Goal: Task Accomplishment & Management: Complete application form

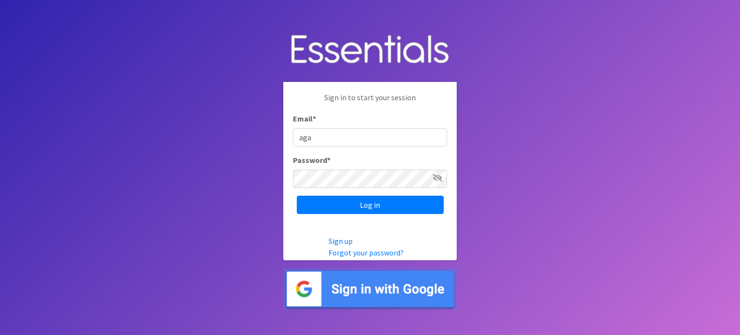
type input "[EMAIL_ADDRESS][DOMAIN_NAME]"
click at [297, 196] on input "Log in" at bounding box center [370, 205] width 147 height 18
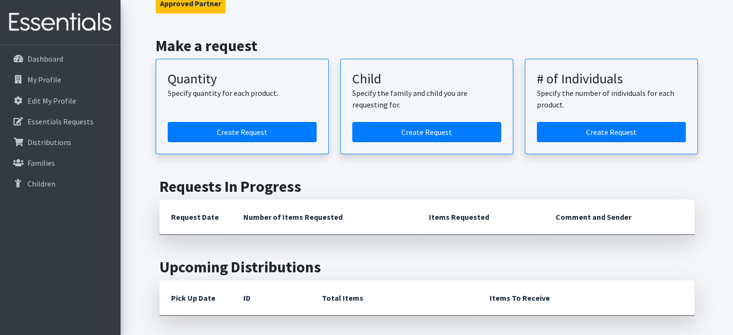
scroll to position [86, 0]
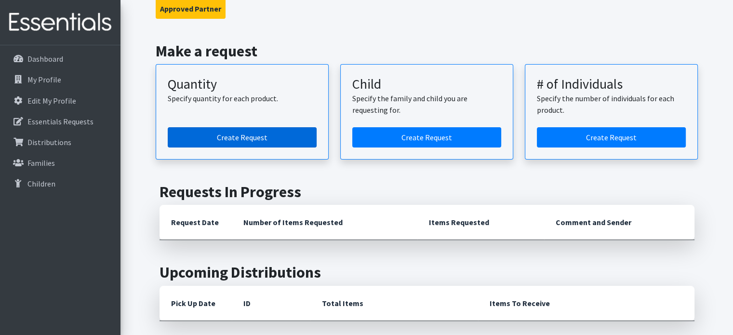
click at [296, 131] on link "Create Request" at bounding box center [242, 137] width 149 height 20
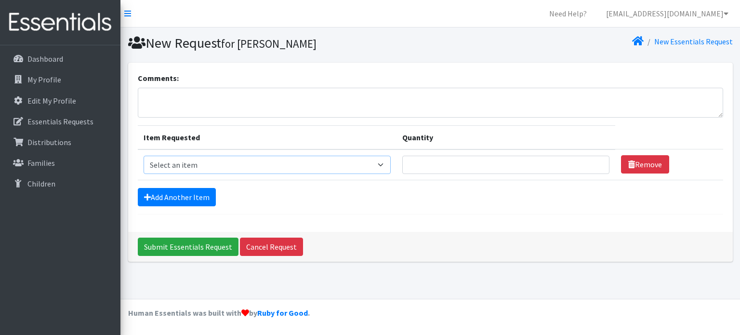
click at [370, 164] on select "Select an item F&D Men L/XL (38-50in waist) x48 F&D Men S/M (28-40in waist) x56…" at bounding box center [268, 165] width 248 height 18
click at [414, 119] on form "Comments: Item Requested Quantity Item Requested Select an item F&D Men L/XL (3…" at bounding box center [431, 143] width 586 height 142
click at [334, 167] on select "Select an item F&D Men L/XL (38-50in waist) x48 F&D Men S/M (28-40in waist) x56…" at bounding box center [268, 165] width 248 height 18
click at [352, 163] on select "Select an item F&D Men L/XL (38-50in waist) x48 F&D Men S/M (28-40in waist) x56…" at bounding box center [268, 165] width 248 height 18
select select "1216"
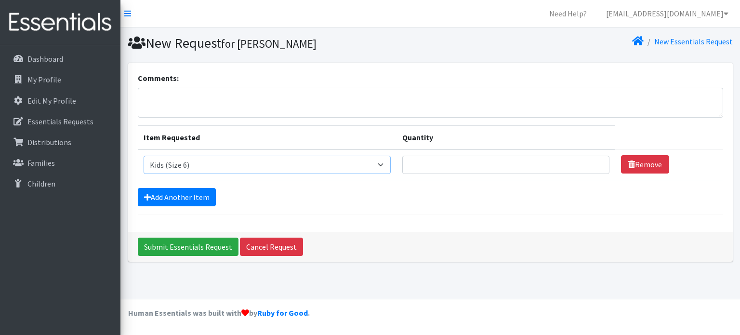
click at [144, 156] on select "Select an item F&D Men L/XL (38-50in waist) x48 F&D Men S/M (28-40in waist) x56…" at bounding box center [268, 165] width 248 height 18
click at [436, 161] on input "Quantity" at bounding box center [505, 165] width 207 height 18
click at [414, 165] on input "Quantity" at bounding box center [505, 165] width 207 height 18
type input "2000"
click at [180, 196] on link "Add Another Item" at bounding box center [177, 197] width 78 height 18
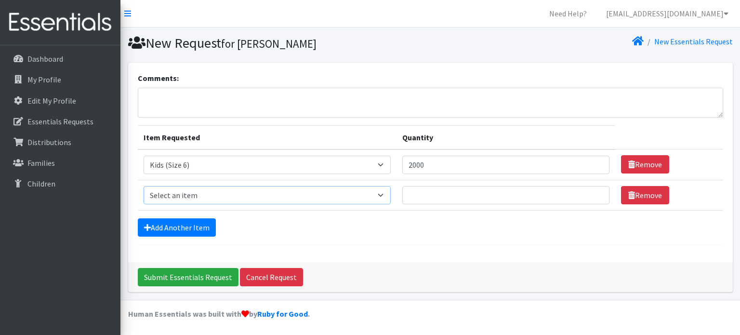
click at [351, 193] on select "Select an item F&D Men L/XL (38-50in waist) x48 F&D Men S/M (28-40in waist) x56…" at bounding box center [268, 195] width 248 height 18
select select "1214"
click at [144, 186] on select "Select an item F&D Men L/XL (38-50in waist) x48 F&D Men S/M (28-40in waist) x56…" at bounding box center [268, 195] width 248 height 18
click at [409, 196] on input "Quantity" at bounding box center [505, 195] width 207 height 18
click at [359, 214] on form "Comments: Item Requested Quantity Item Requested Select an item F&D Men L/XL (3…" at bounding box center [431, 158] width 586 height 173
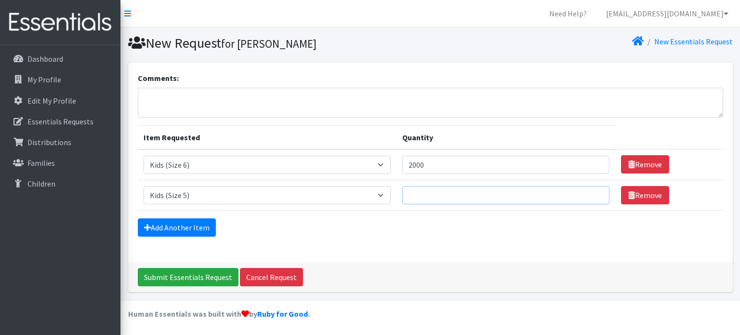
click at [431, 193] on input "Quantity" at bounding box center [505, 195] width 207 height 18
type input "1500"
click at [197, 221] on link "Add Another Item" at bounding box center [177, 227] width 78 height 18
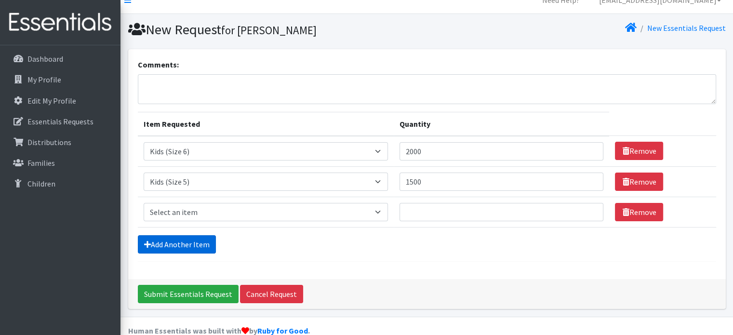
scroll to position [29, 0]
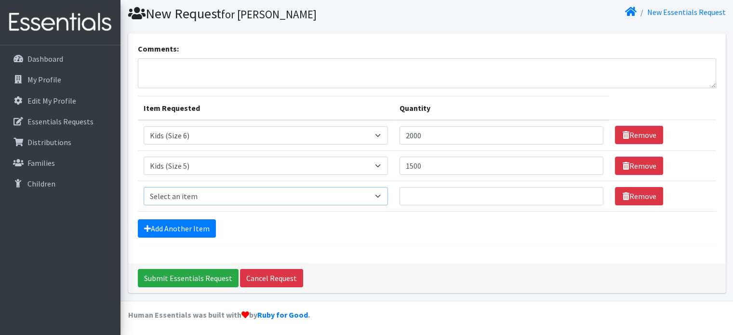
click at [213, 202] on select "Select an item F&D Men L/XL (38-50in waist) x48 F&D Men S/M (28-40in waist) x56…" at bounding box center [266, 196] width 244 height 18
select select "1213"
click at [144, 187] on select "Select an item F&D Men L/XL (38-50in waist) x48 F&D Men S/M (28-40in waist) x56…" at bounding box center [266, 196] width 244 height 18
click at [424, 196] on input "Quantity" at bounding box center [502, 196] width 204 height 18
type input "500"
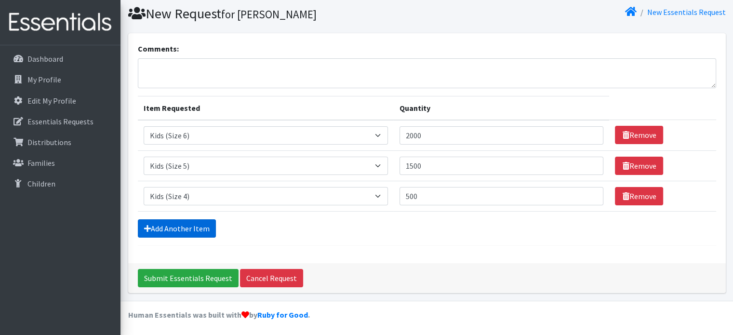
click at [158, 227] on link "Add Another Item" at bounding box center [177, 228] width 78 height 18
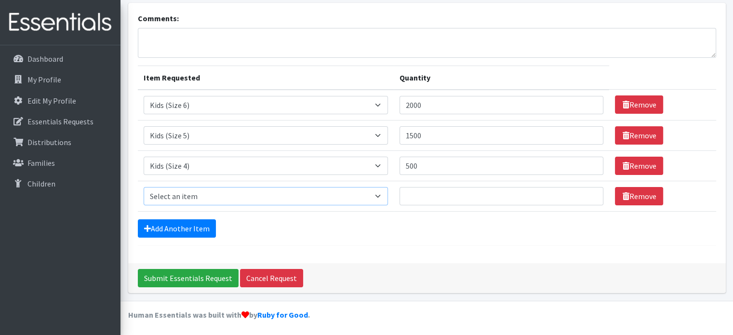
click at [364, 192] on select "Select an item F&D Men L/XL (38-50in waist) x48 F&D Men S/M (28-40in waist) x56…" at bounding box center [266, 196] width 244 height 18
select select "1202"
click at [144, 187] on select "Select an item F&D Men L/XL (38-50in waist) x48 F&D Men S/M (28-40in waist) x56…" at bounding box center [266, 196] width 244 height 18
click at [433, 197] on input "Quantity" at bounding box center [502, 196] width 204 height 18
type input "500"
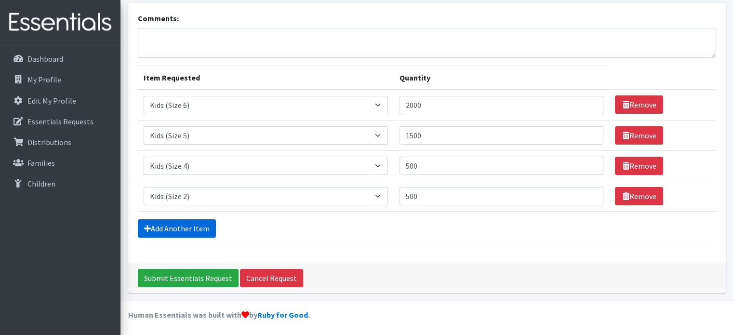
click at [189, 227] on link "Add Another Item" at bounding box center [177, 228] width 78 height 18
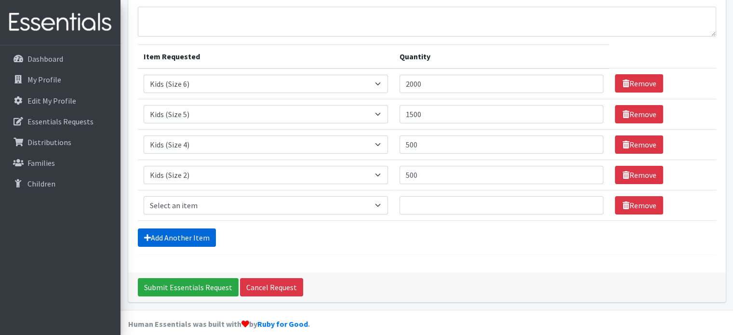
scroll to position [90, 0]
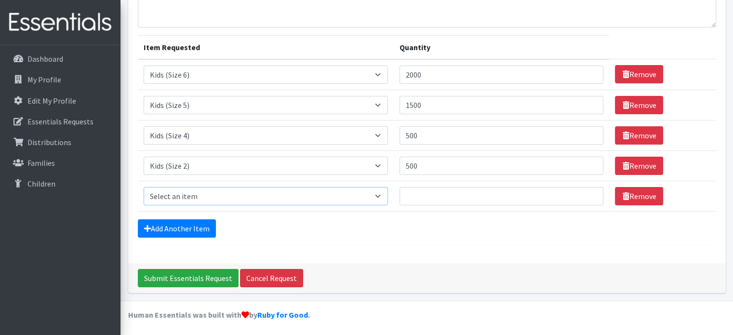
click at [191, 198] on select "Select an item F&D Men L/XL (38-50in waist) x48 F&D Men S/M (28-40in waist) x56…" at bounding box center [266, 196] width 244 height 18
select select "1201"
click at [144, 187] on select "Select an item F&D Men L/XL (38-50in waist) x48 F&D Men S/M (28-40in waist) x56…" at bounding box center [266, 196] width 244 height 18
click at [430, 198] on input "Quantity" at bounding box center [502, 196] width 204 height 18
type input "500"
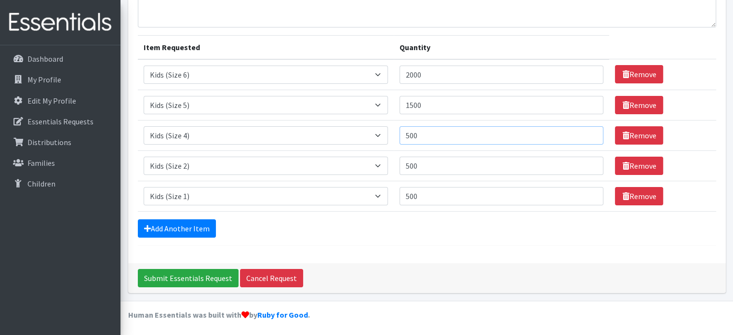
drag, startPoint x: 462, startPoint y: 136, endPoint x: 382, endPoint y: 143, distance: 79.8
click at [382, 143] on tr "Item Requested Select an item F&D Men L/XL (38-50in waist) x48 F&D Men S/M (28-…" at bounding box center [427, 135] width 578 height 30
type input "1000"
click at [450, 232] on div "Add Another Item" at bounding box center [427, 228] width 578 height 18
click at [379, 231] on div "Add Another Item" at bounding box center [427, 228] width 578 height 18
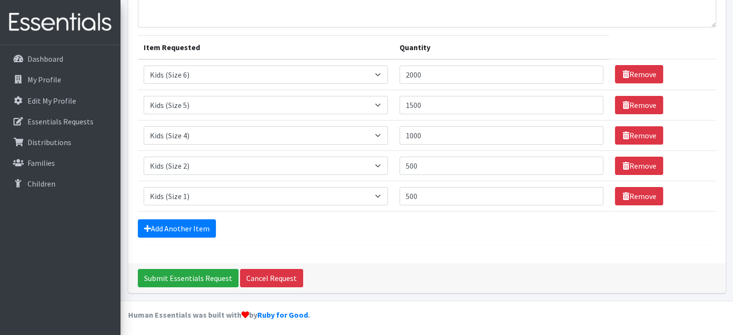
click at [376, 227] on div "Add Another Item" at bounding box center [427, 228] width 578 height 18
click at [365, 227] on div "Add Another Item" at bounding box center [427, 228] width 578 height 18
click at [200, 217] on form "Comments: Item Requested Quantity Item Requested Select an item F&D Men L/XL (3…" at bounding box center [427, 114] width 578 height 264
click at [200, 225] on link "Add Another Item" at bounding box center [177, 228] width 78 height 18
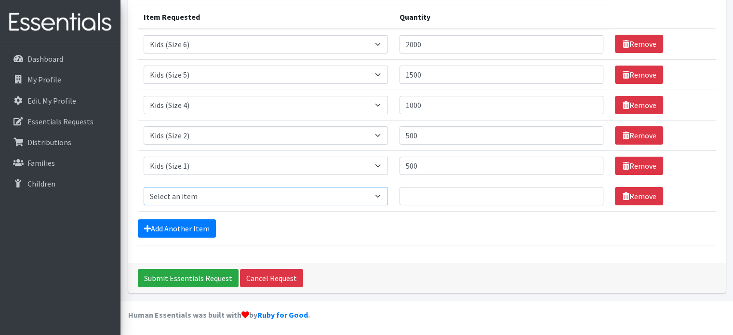
click at [213, 197] on select "Select an item F&D Men L/XL (38-50in waist) x48 F&D Men S/M (28-40in waist) x56…" at bounding box center [266, 196] width 244 height 18
select select "15513"
click at [144, 187] on select "Select an item F&D Men L/XL (38-50in waist) x48 F&D Men S/M (28-40in waist) x56…" at bounding box center [266, 196] width 244 height 18
click at [455, 194] on input "Quantity" at bounding box center [502, 196] width 204 height 18
type input "7"
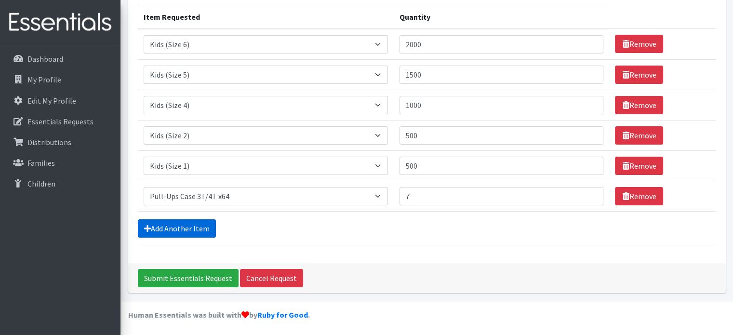
click at [169, 227] on link "Add Another Item" at bounding box center [177, 228] width 78 height 18
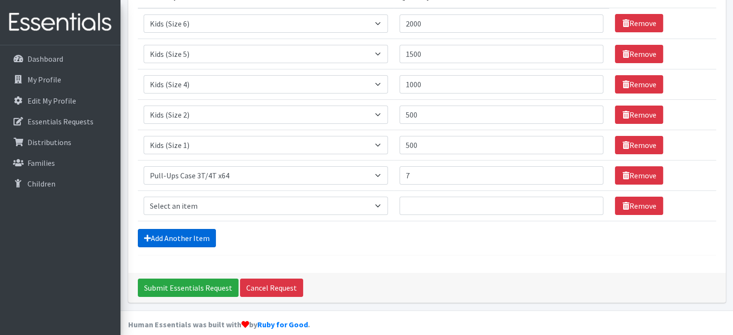
scroll to position [150, 0]
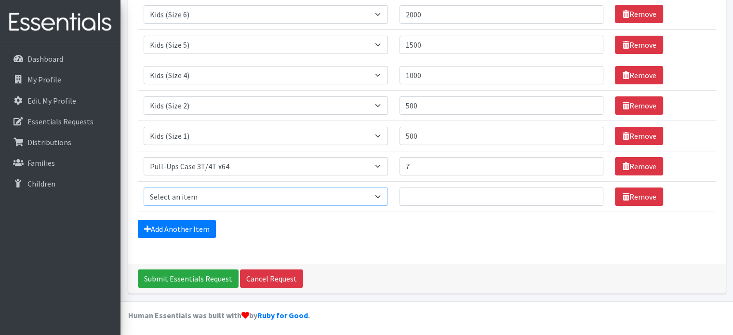
click at [173, 197] on select "Select an item F&D Men L/XL (38-50in waist) x48 F&D Men S/M (28-40in waist) x56…" at bounding box center [266, 196] width 244 height 18
select select "15514"
click at [144, 187] on select "Select an item F&D Men L/XL (38-50in waist) x48 F&D Men S/M (28-40in waist) x56…" at bounding box center [266, 196] width 244 height 18
click at [465, 200] on input "Quantity" at bounding box center [502, 196] width 204 height 18
type input "8"
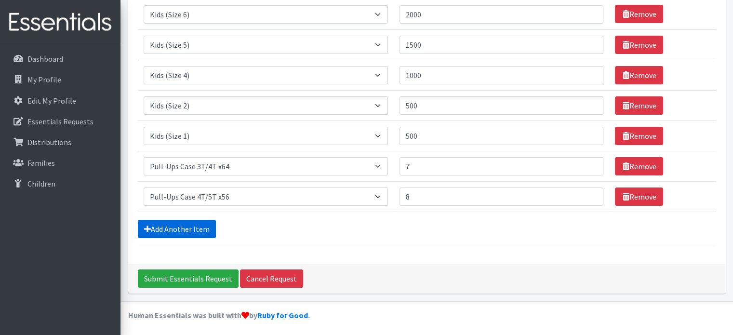
click at [198, 228] on link "Add Another Item" at bounding box center [177, 229] width 78 height 18
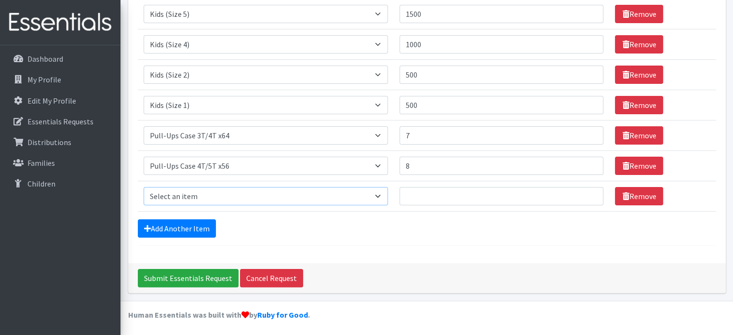
click at [192, 198] on select "Select an item F&D Men L/XL (38-50in waist) x48 F&D Men S/M (28-40in waist) x56…" at bounding box center [266, 196] width 244 height 18
select select "15511"
click at [144, 187] on select "Select an item F&D Men L/XL (38-50in waist) x48 F&D Men S/M (28-40in waist) x56…" at bounding box center [266, 196] width 244 height 18
click at [423, 198] on input "Quantity" at bounding box center [502, 196] width 204 height 18
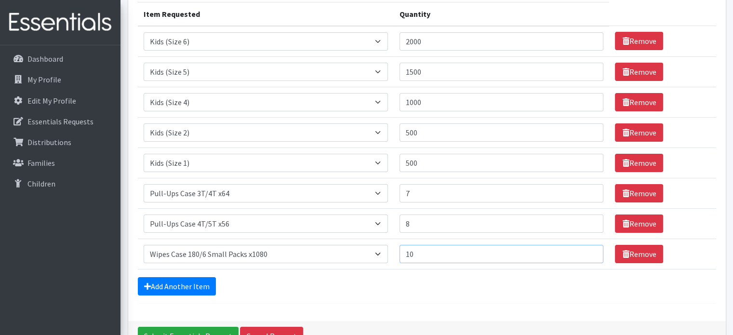
scroll to position [123, 0]
type input "10"
drag, startPoint x: 461, startPoint y: 97, endPoint x: 347, endPoint y: 120, distance: 115.5
click at [347, 120] on tbody "Item Requested Select an item F&D Men L/XL (38-50in waist) x48 F&D Men S/M (28-…" at bounding box center [427, 147] width 578 height 243
type input "500"
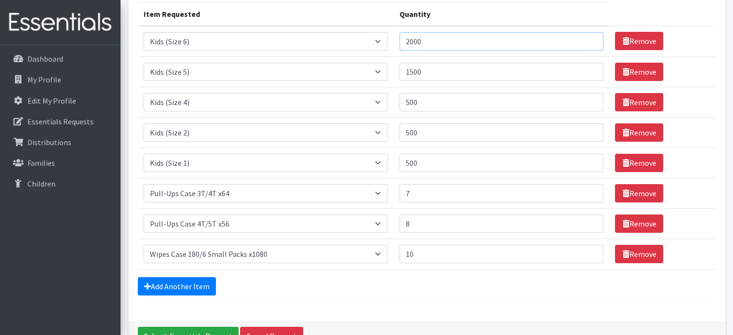
drag, startPoint x: 438, startPoint y: 43, endPoint x: 416, endPoint y: 44, distance: 21.7
click at [416, 44] on input "2000" at bounding box center [502, 41] width 204 height 18
type input "2500"
click at [547, 298] on form "Comments: Item Requested Quantity Item Requested Select an item F&D Men L/XL (3…" at bounding box center [427, 126] width 578 height 355
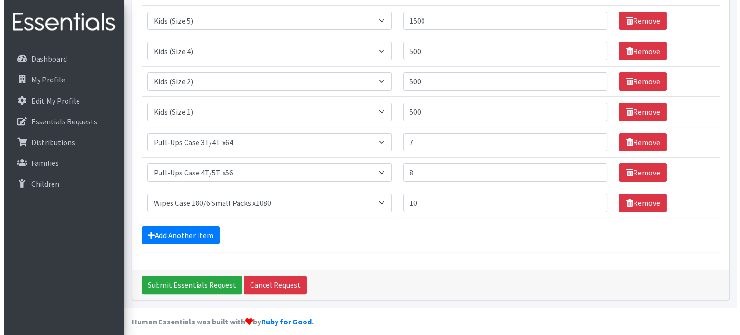
scroll to position [181, 0]
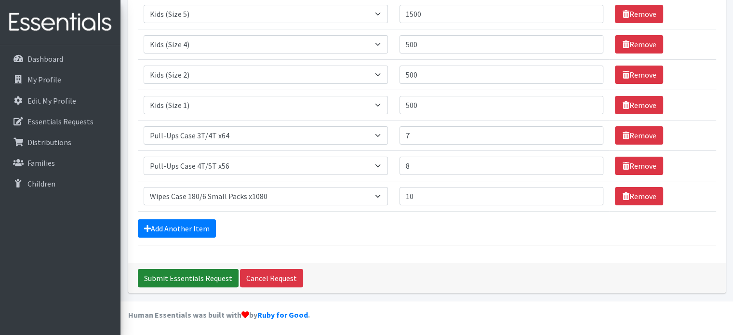
click at [190, 274] on input "Submit Essentials Request" at bounding box center [188, 278] width 101 height 18
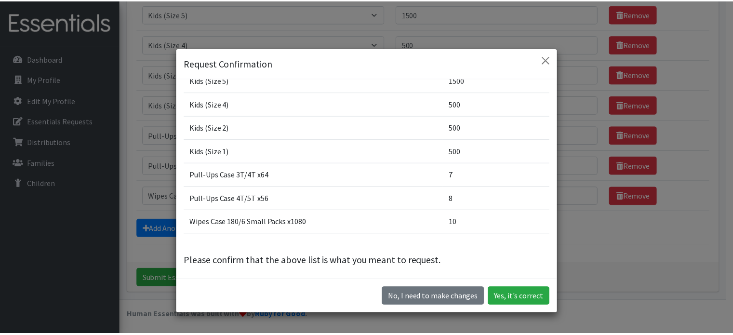
scroll to position [68, 0]
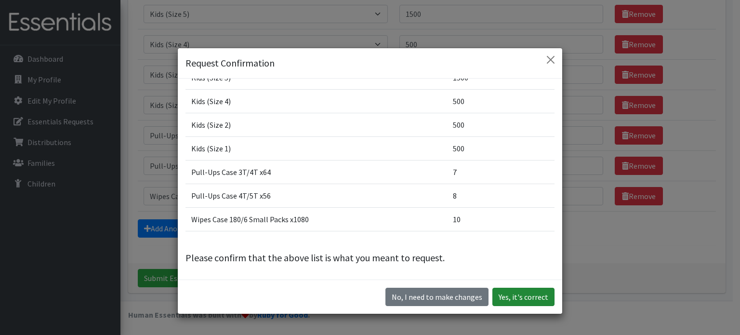
click at [531, 297] on button "Yes, it's correct" at bounding box center [524, 297] width 62 height 18
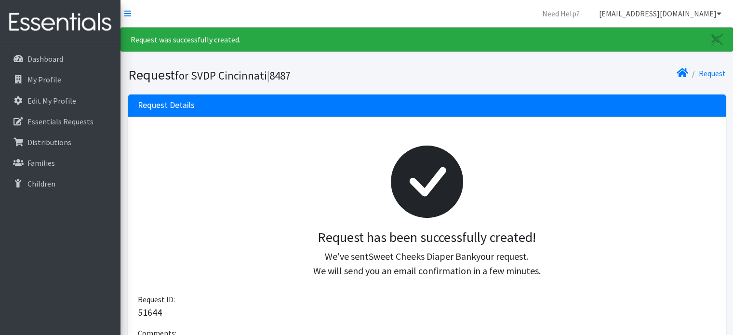
click at [719, 11] on icon at bounding box center [719, 14] width 5 height 8
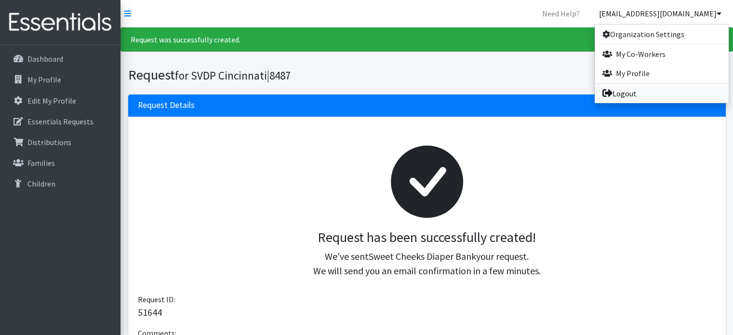
click at [667, 88] on link "Logout" at bounding box center [662, 93] width 134 height 19
